Goal: Information Seeking & Learning: Find specific fact

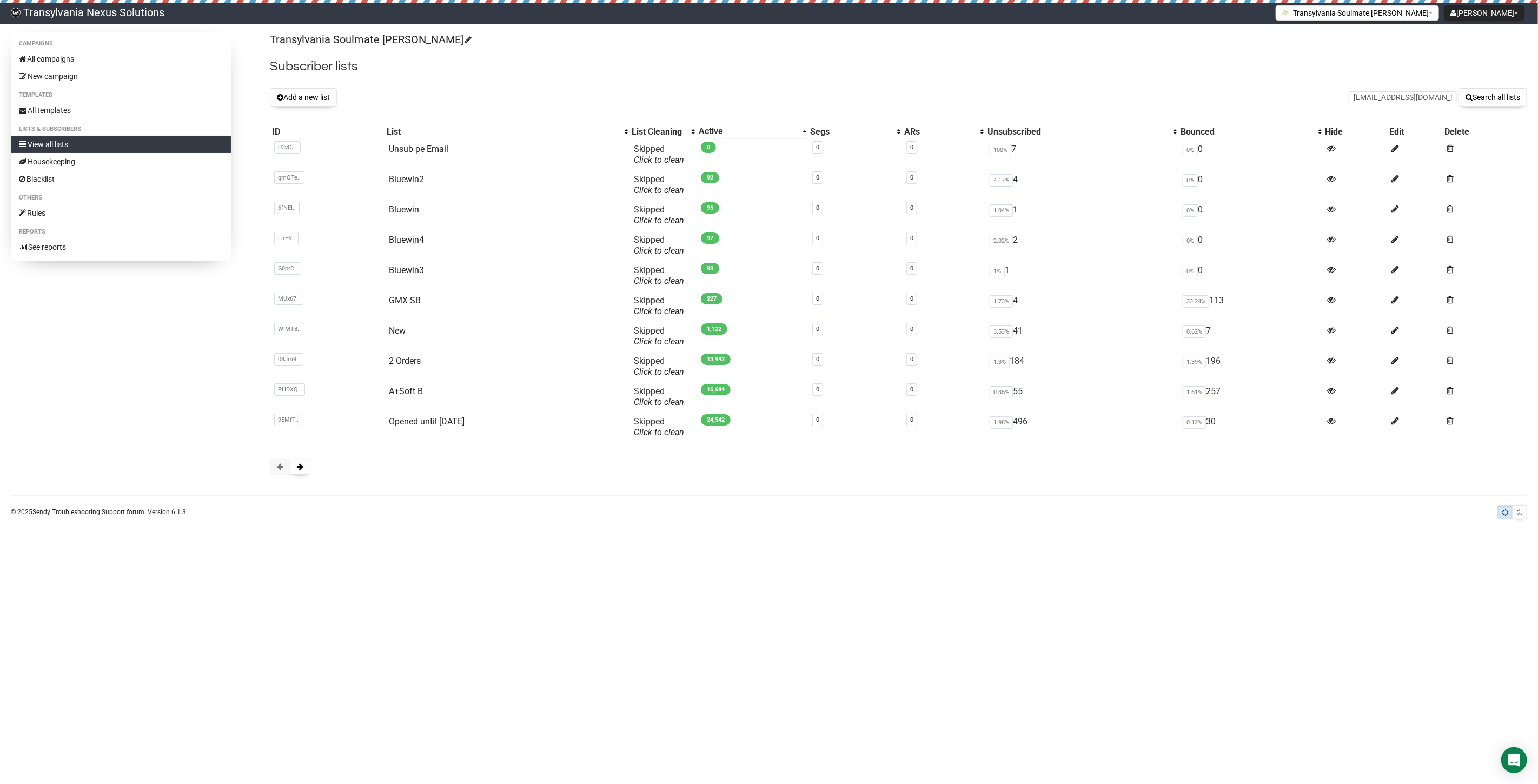
click at [1360, 94] on input "[EMAIL_ADDRESS][DOMAIN_NAME]" at bounding box center [1403, 98] width 108 height 12
type input "[EMAIL_ADDRESS][DOMAIN_NAME]"
click at [1498, 89] on button "Search all lists" at bounding box center [1493, 97] width 69 height 18
click at [1382, 100] on input "text" at bounding box center [1403, 98] width 108 height 12
paste input "v.ischia@gmx.at"
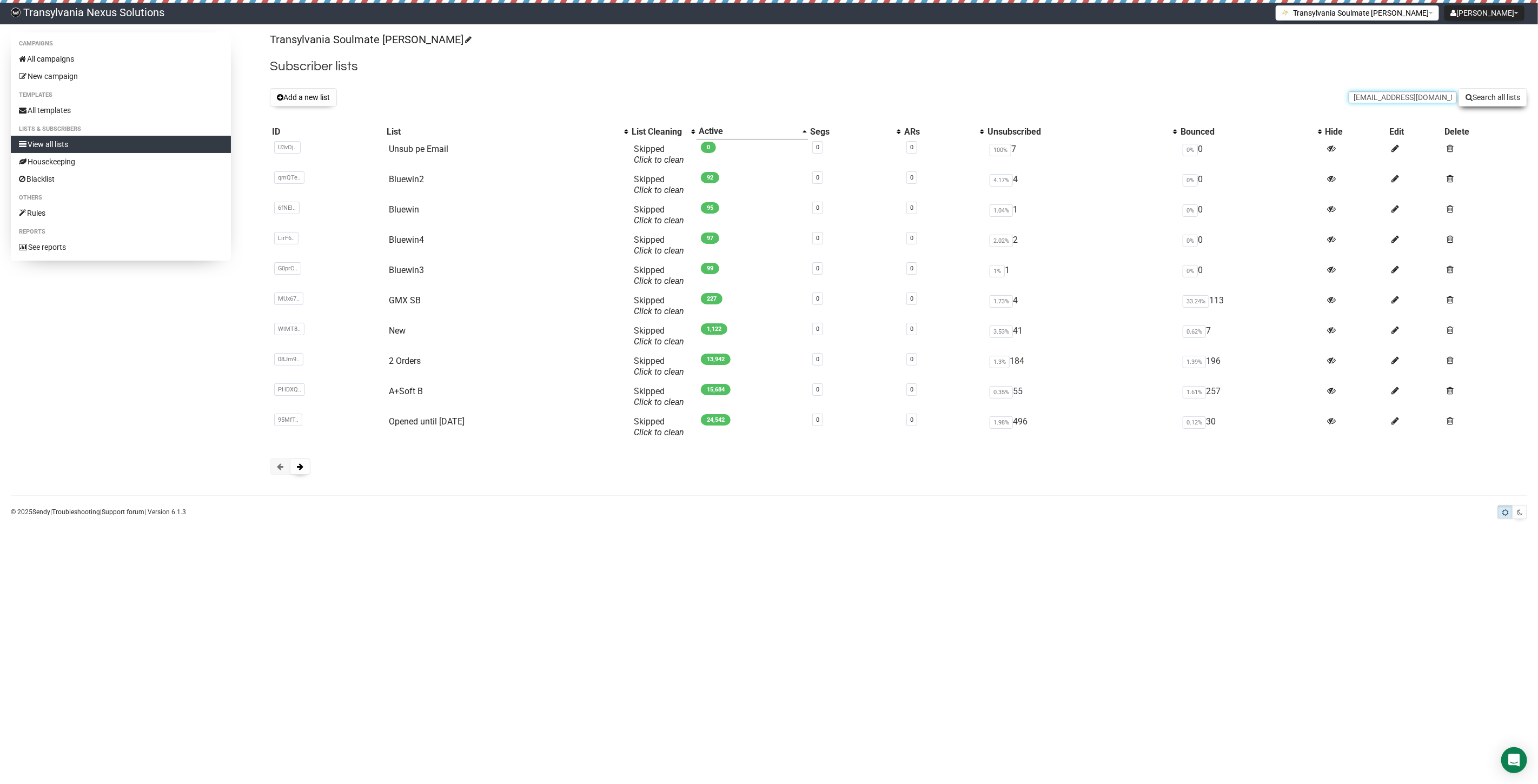
type input "v.ischia@gmx.at"
click at [1495, 101] on button "Search all lists" at bounding box center [1493, 97] width 69 height 18
click at [1366, 92] on input "text" at bounding box center [1403, 98] width 108 height 12
paste input "die.rieglerin@icloud.com"
type input "die.rieglerin@icloud.com"
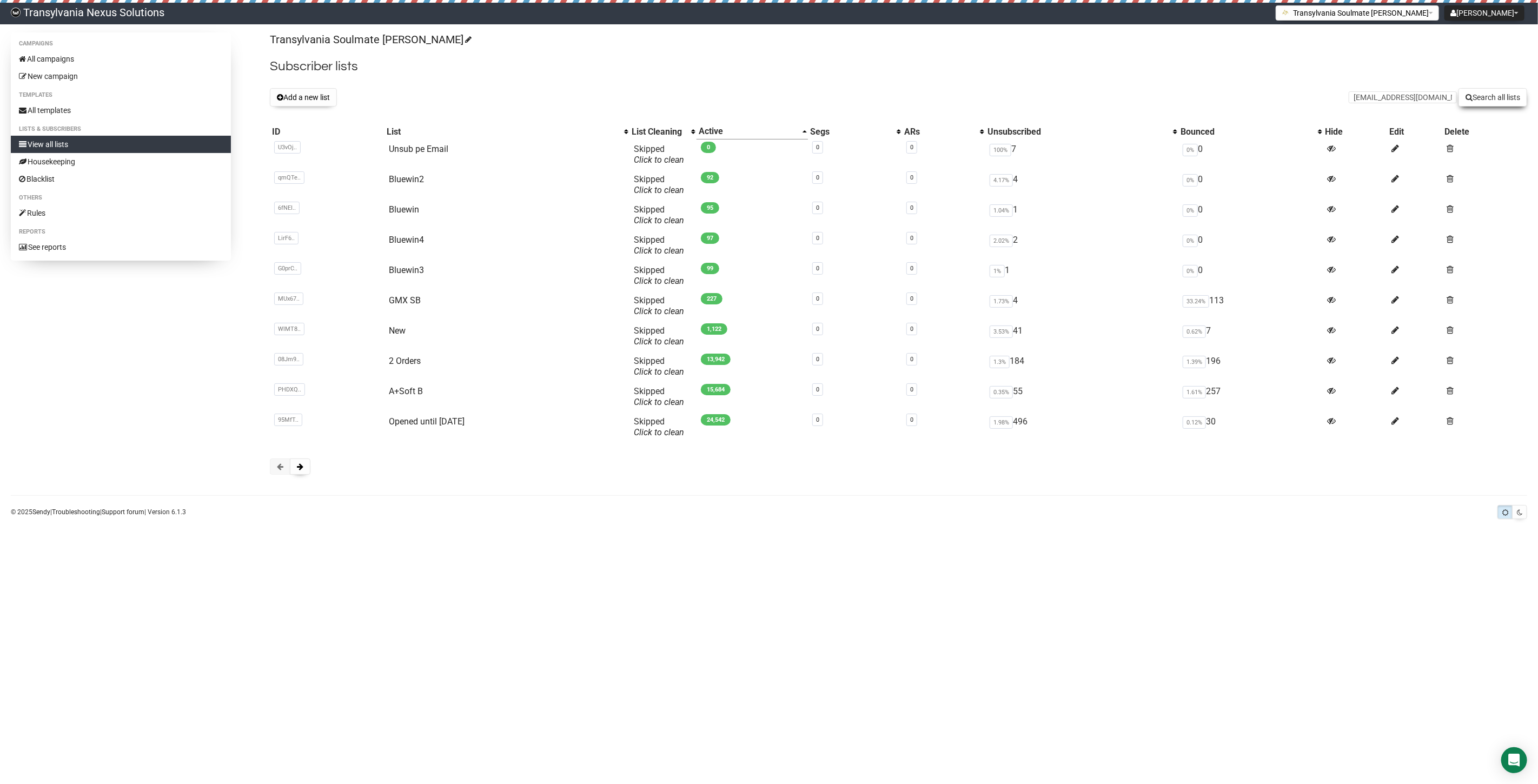
click at [1502, 98] on button "Search all lists" at bounding box center [1493, 97] width 69 height 18
click at [74, 140] on link "View all lists" at bounding box center [120, 144] width 220 height 17
click at [1364, 103] on input "text" at bounding box center [1403, 98] width 108 height 12
paste input "die.rieglerin@icloud.com"
click at [1357, 90] on form "die.rieglerin@icloud.com Search all lists" at bounding box center [1438, 97] width 179 height 18
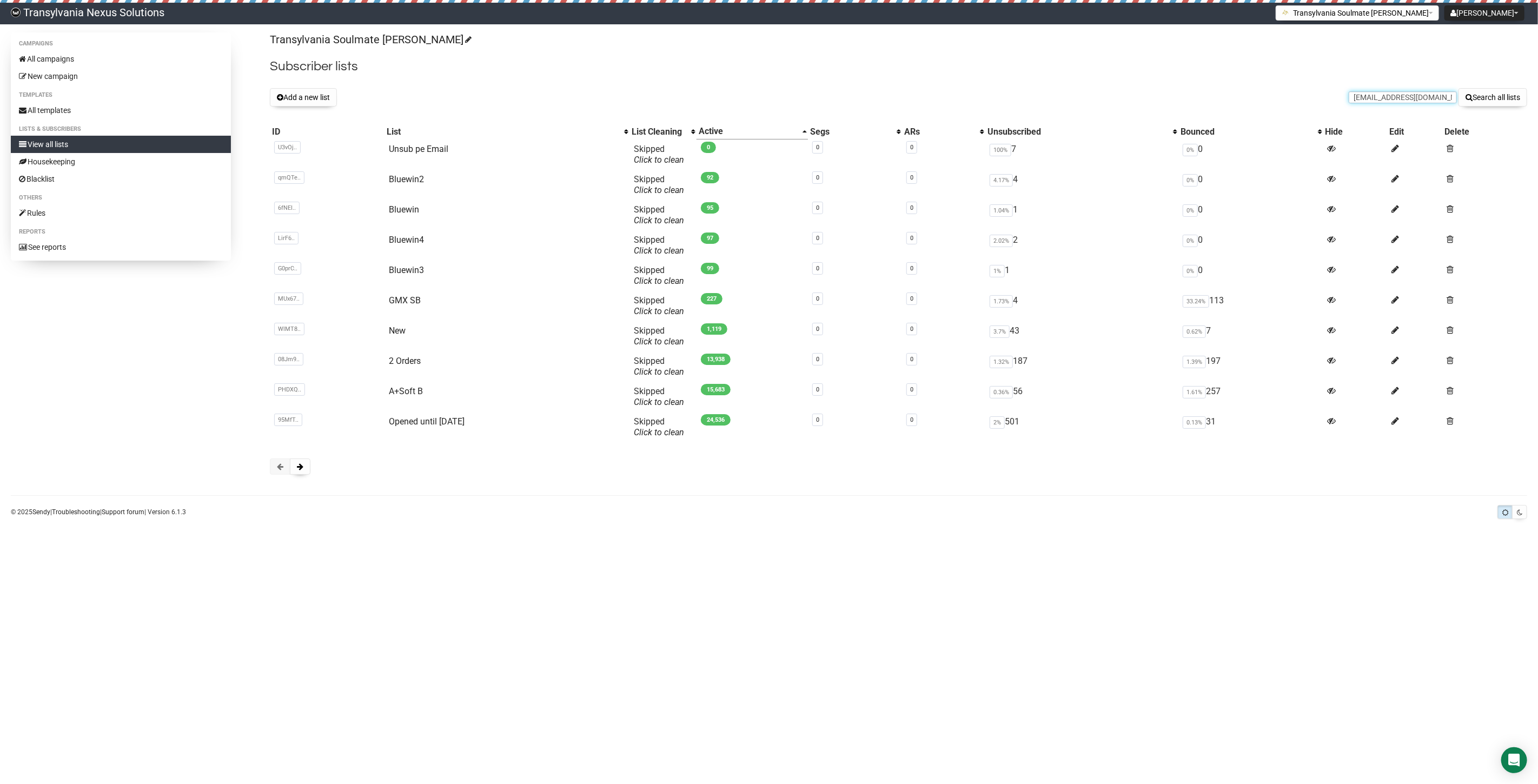
click at [1371, 96] on input "die.rieglerin@icloud.com" at bounding box center [1403, 98] width 108 height 12
click at [1367, 98] on input "die.rieglerin@icloud.com" at bounding box center [1403, 98] width 108 height 12
type input "die.rieglerin@icloud.com"
click at [1484, 98] on button "Search all lists" at bounding box center [1493, 97] width 69 height 18
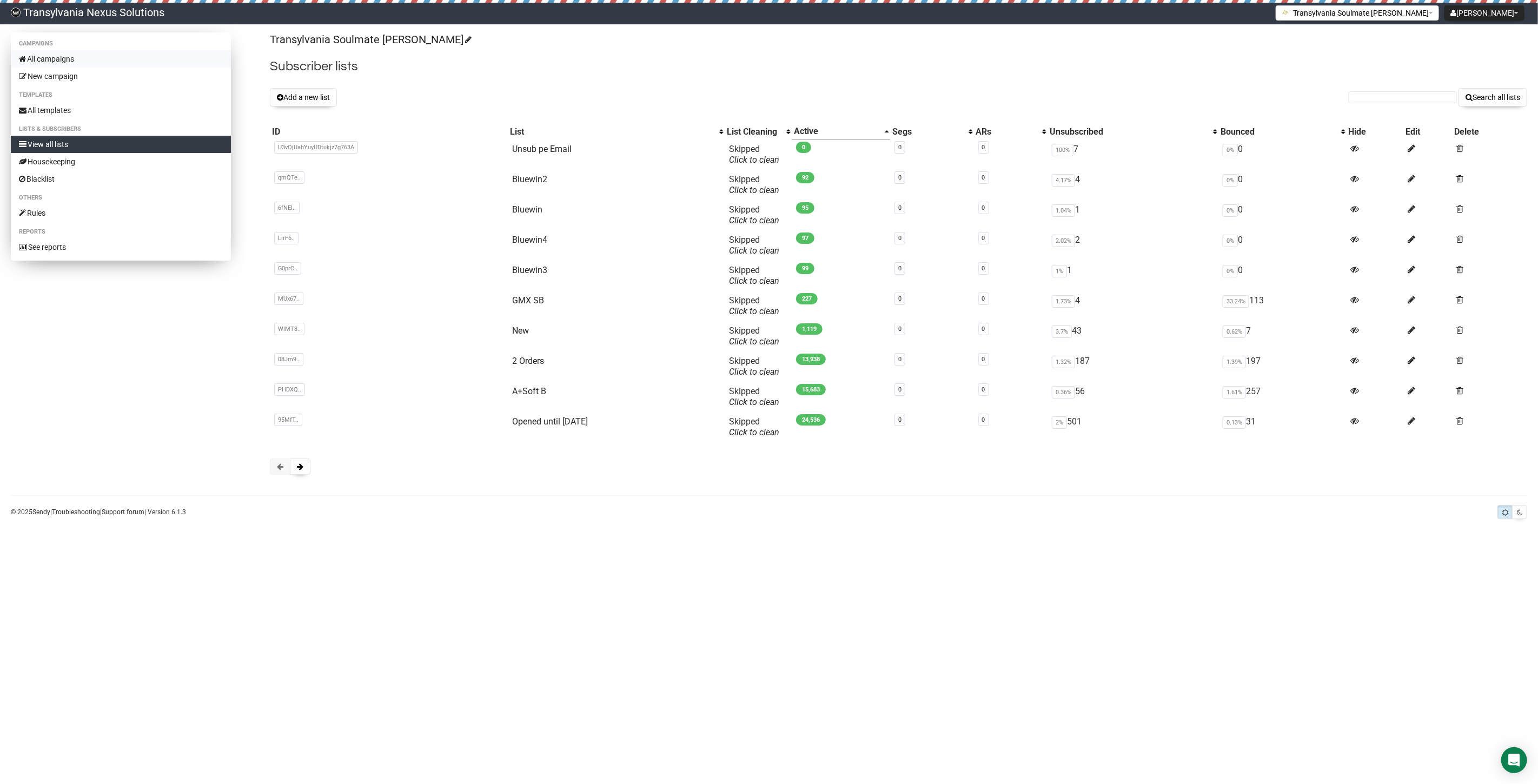
click at [80, 58] on link "All campaigns" at bounding box center [120, 59] width 220 height 17
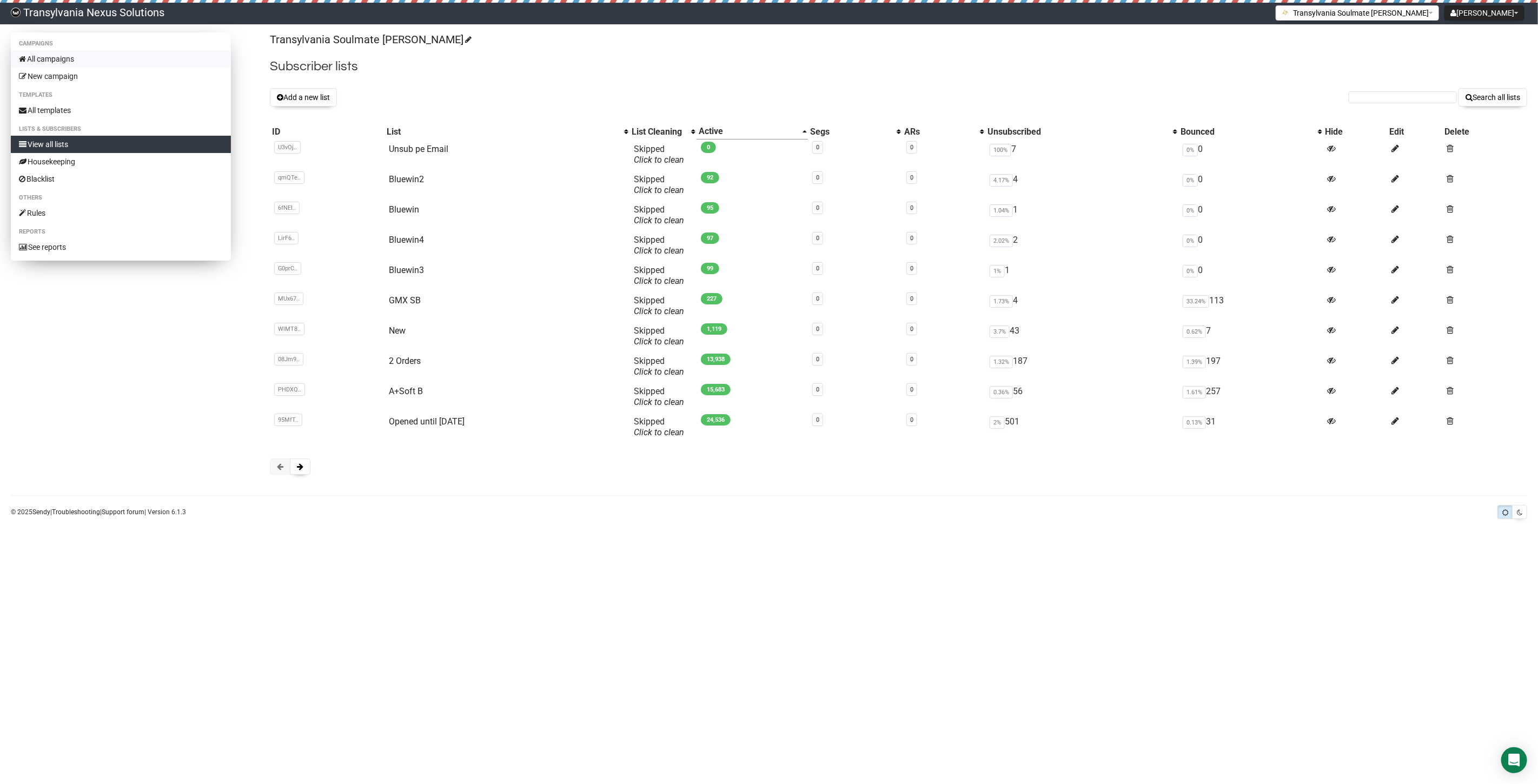
click at [70, 58] on link "All campaigns" at bounding box center [120, 59] width 220 height 17
type input "[EMAIL_ADDRESS][DOMAIN_NAME]"
click at [1500, 104] on button "Search all lists" at bounding box center [1493, 97] width 69 height 18
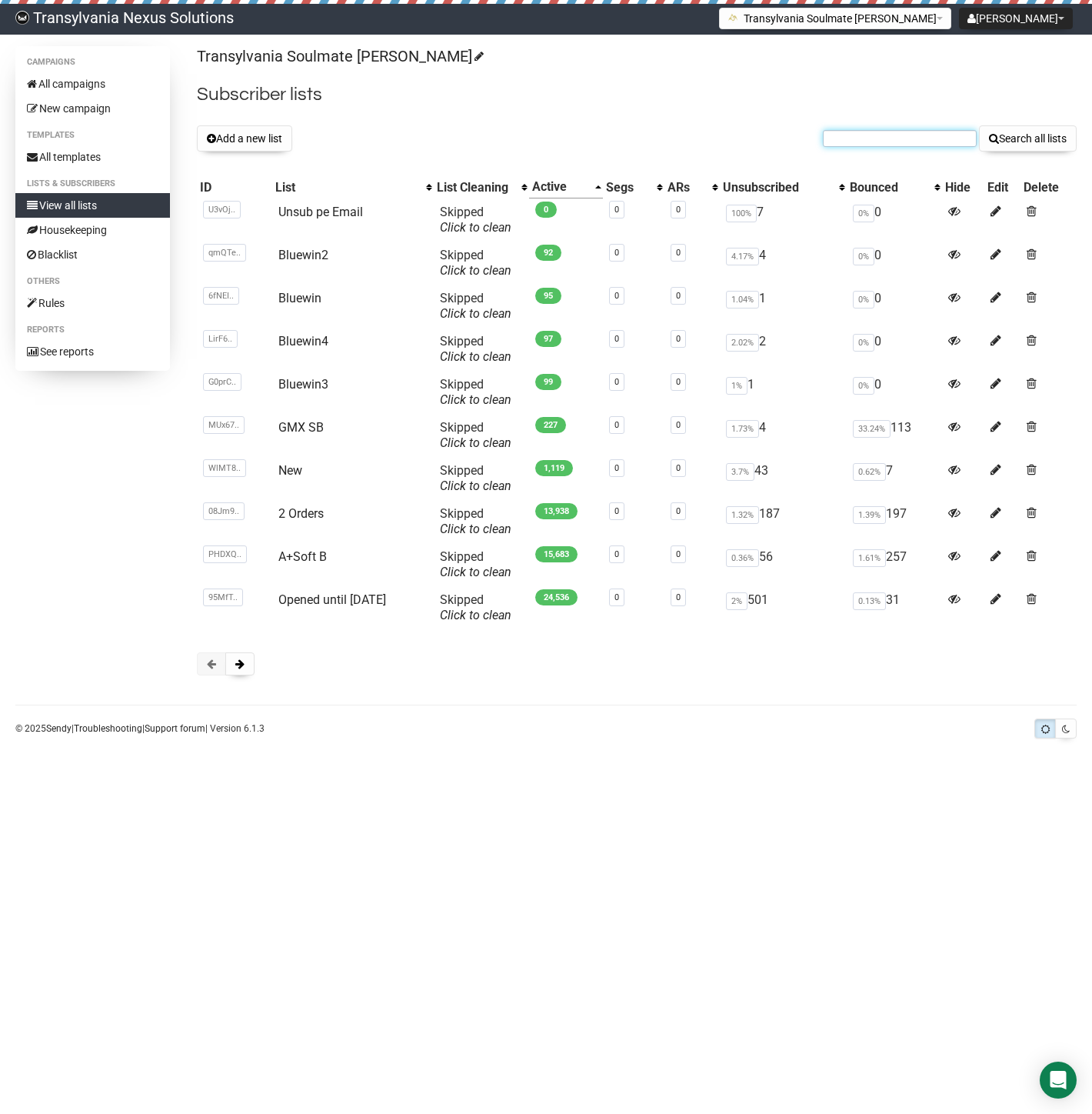
click at [830, 130] on input "text" at bounding box center [900, 139] width 154 height 17
paste input "annett.groh@gmx.de"
type input "annett.groh@gmx.de"
click at [1012, 143] on button "Search all lists" at bounding box center [1027, 138] width 98 height 26
click at [834, 144] on input "text" at bounding box center [900, 139] width 154 height 17
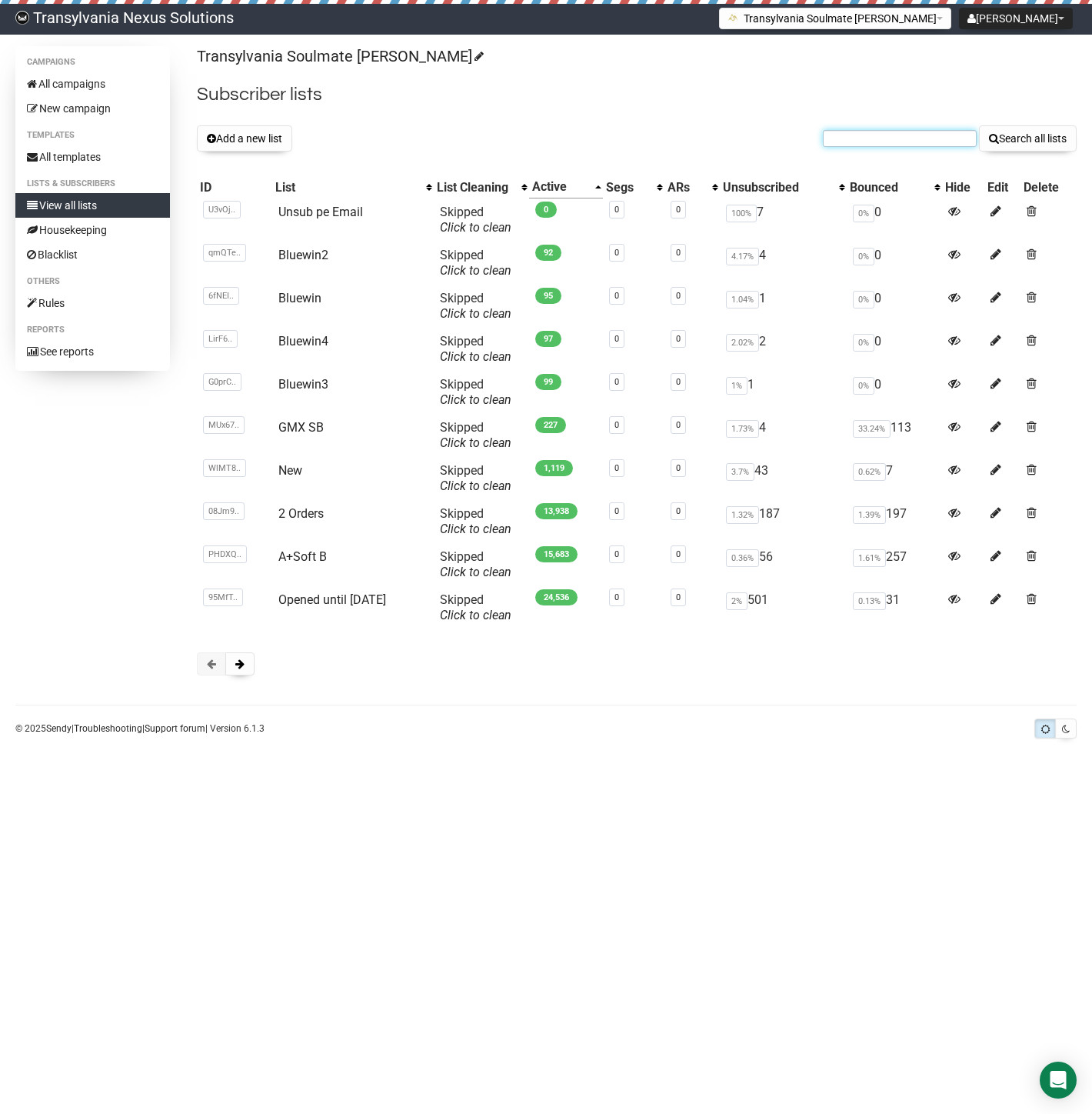
paste input "kilic1010@gmail.com"
type input "kilic1010@gmail.com"
click at [1003, 148] on button "Search all lists" at bounding box center [1027, 138] width 98 height 26
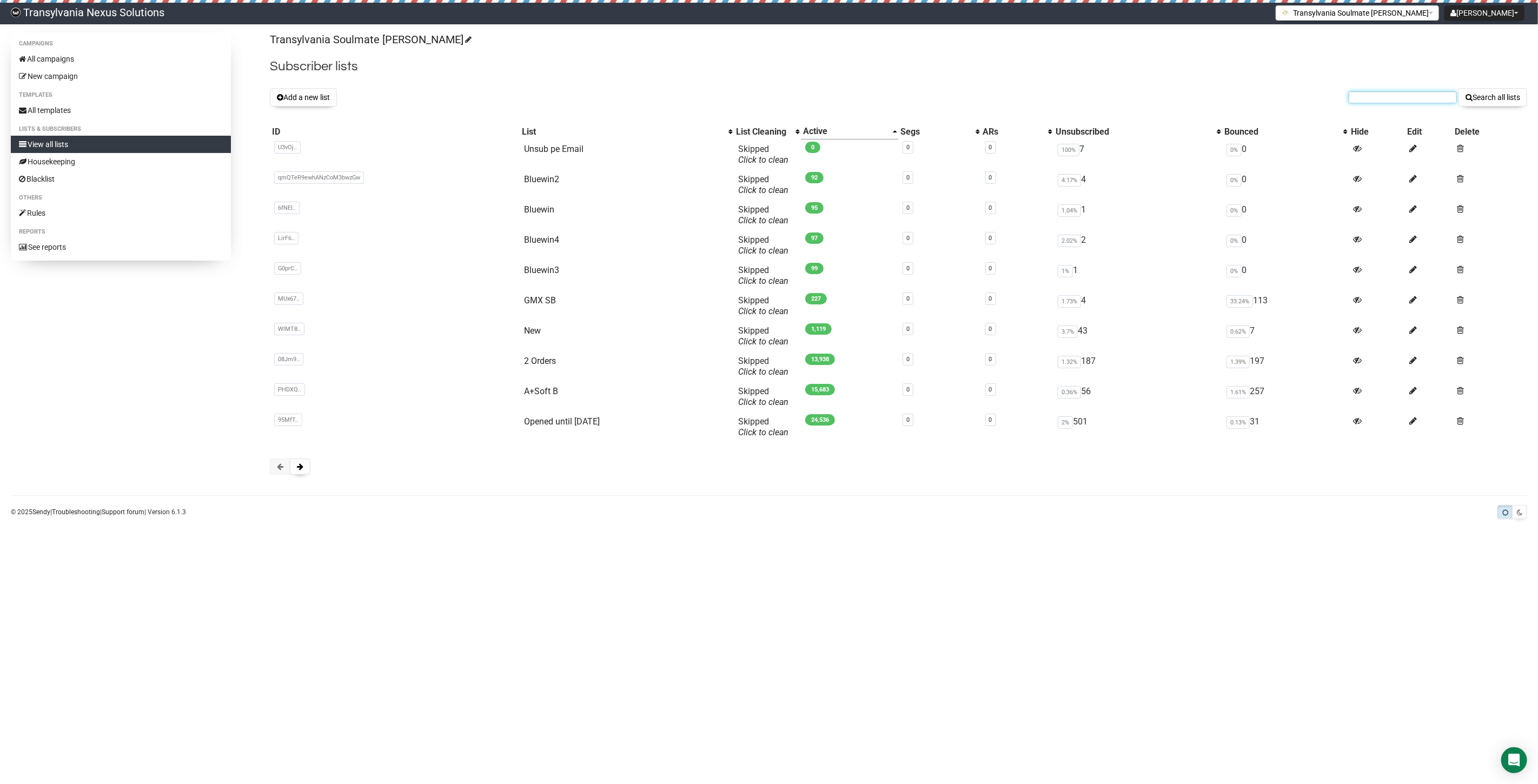
click at [1367, 100] on input "text" at bounding box center [1403, 98] width 108 height 12
paste input "george.georgian@gmx.de"
type input "george.georgian@gmx.de"
click at [1504, 102] on button "Search all lists" at bounding box center [1493, 97] width 69 height 18
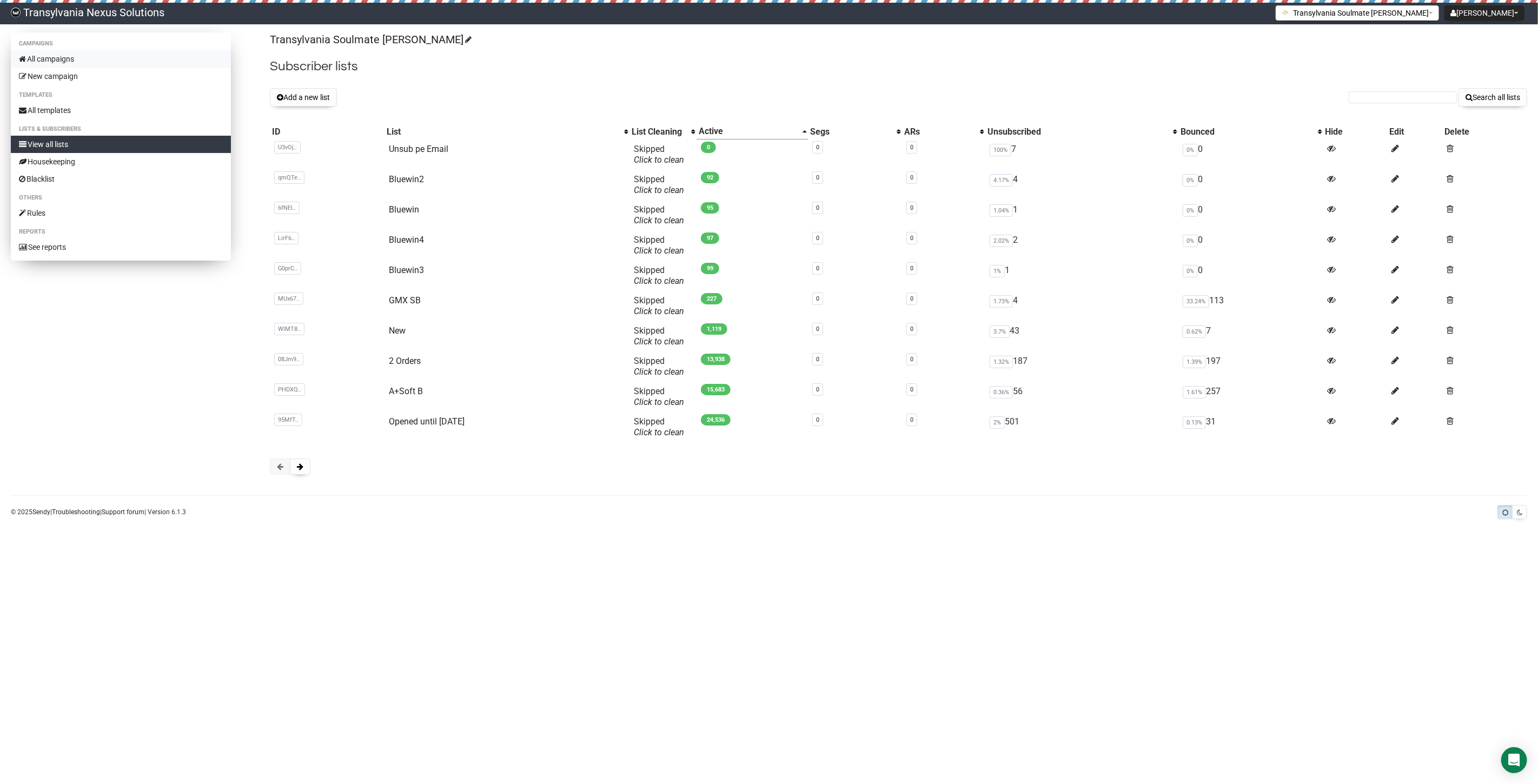
click at [41, 58] on link "All campaigns" at bounding box center [120, 59] width 220 height 17
click at [56, 61] on link "All campaigns" at bounding box center [120, 59] width 220 height 17
click at [1365, 96] on input "[EMAIL_ADDRESS][DOMAIN_NAME]" at bounding box center [1403, 98] width 108 height 12
type input "[EMAIL_ADDRESS][DOMAIN_NAME]"
click at [1486, 100] on button "Search all lists" at bounding box center [1493, 97] width 69 height 18
